Goal: Subscribe to service/newsletter

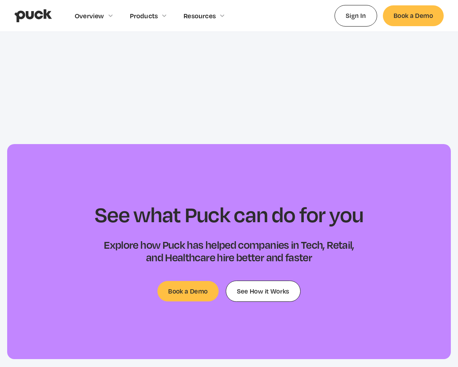
scroll to position [2247, 0]
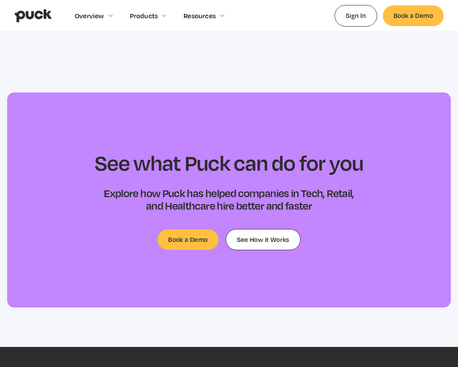
type input "[EMAIL_ADDRESS]"
type input "Please wait..."
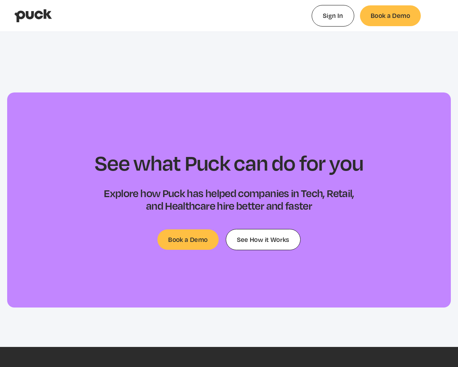
type input "0.074057119047619"
type input "0.0906848809523808"
type input "0.127097948275862"
select select "#0FF"
select select "0.5"
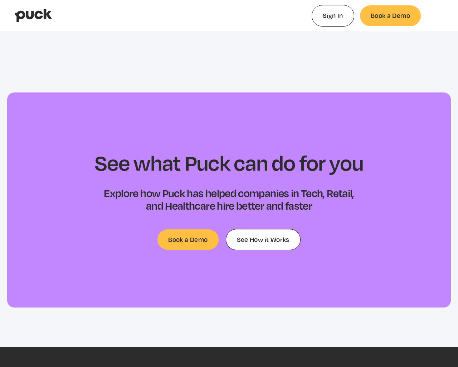
select select "#0FF"
select select "0"
select select "#0FF"
select select "1"
select select "4.00"
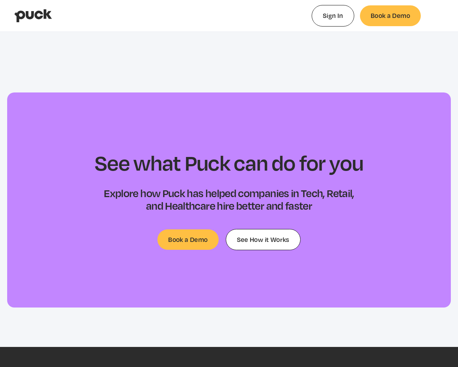
select select "dropshadow"
select select "small-caps"
select select "#FFF"
select select "1"
select select "#000"
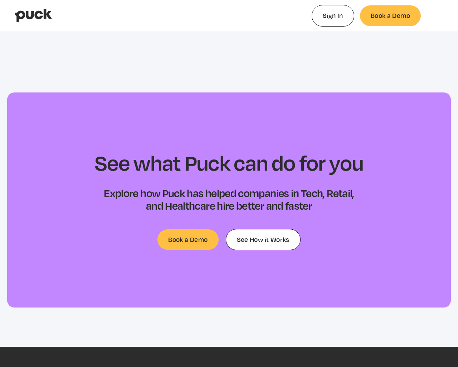
select select "#000"
select select "0"
select select "1.00"
select select "none"
select select "proportionalSansSerif"
